Goal: Obtain resource: Download file/media

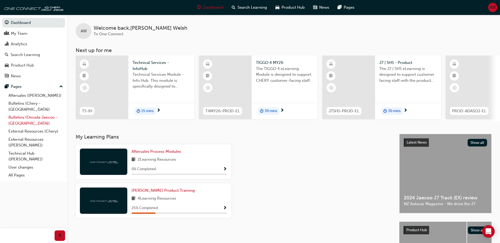
click at [40, 114] on link "Bulletins (Omoda Jaecoo - [GEOGRAPHIC_DATA])" at bounding box center [35, 121] width 59 height 14
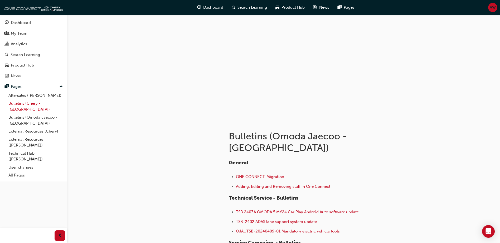
click at [40, 103] on link "Bulletins (Chery - [GEOGRAPHIC_DATA])" at bounding box center [35, 107] width 59 height 14
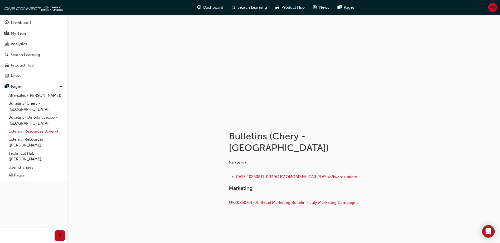
click at [35, 128] on link "External Resources (Chery)" at bounding box center [35, 132] width 59 height 8
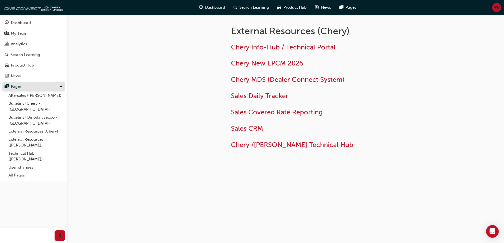
click at [34, 91] on button "Pages" at bounding box center [33, 87] width 63 height 10
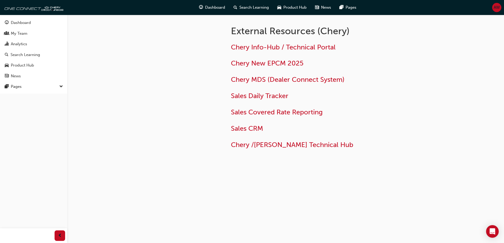
click at [34, 95] on div "Dashboard My Team Analytics Search Learning Product Hub News Pages Pages" at bounding box center [33, 115] width 67 height 230
click at [33, 88] on div "Pages" at bounding box center [34, 87] width 58 height 7
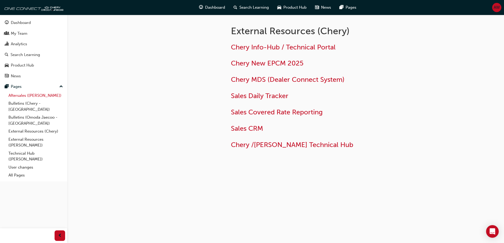
click at [33, 96] on link "Aftersales ([PERSON_NAME])" at bounding box center [35, 96] width 59 height 8
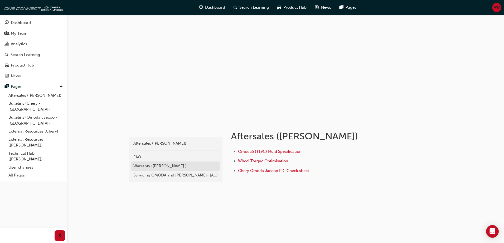
click at [173, 166] on div "Warranty ([PERSON_NAME] )" at bounding box center [175, 166] width 84 height 6
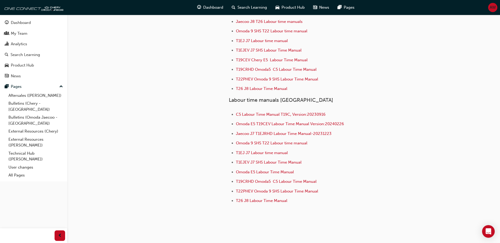
scroll to position [132, 0]
click at [274, 131] on span "Jaecoo J7 T1EJRHD Labour Time Manual-20231223" at bounding box center [284, 133] width 96 height 5
